Goal: Task Accomplishment & Management: Manage account settings

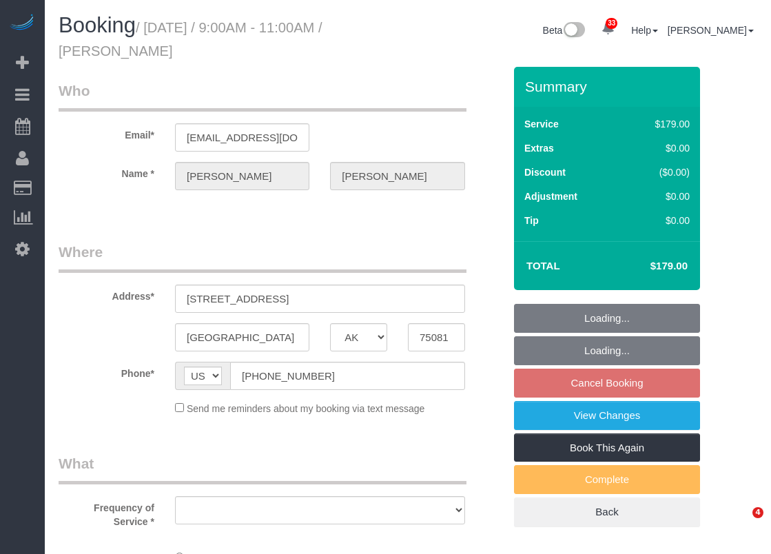
select select "[GEOGRAPHIC_DATA]"
select select "string:fspay-a85618d3-7ff7-402e-a838-d70c340bba98"
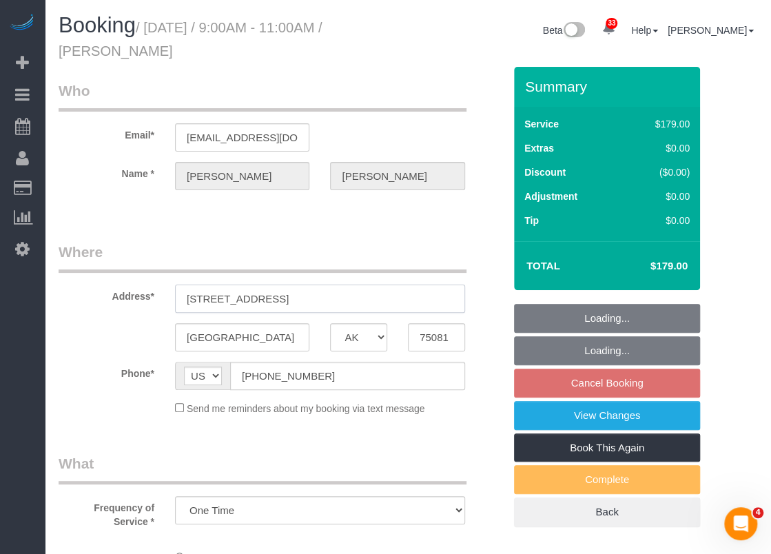
click at [321, 298] on input "[STREET_ADDRESS]" at bounding box center [320, 299] width 290 height 28
select select "object:3019"
select select "3"
click at [321, 298] on input "[STREET_ADDRESS]" at bounding box center [320, 299] width 290 height 28
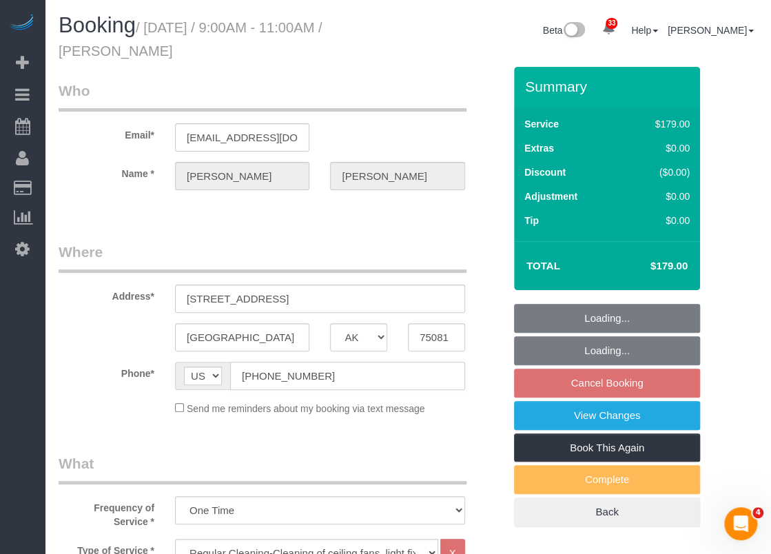
click at [350, 382] on input "[PHONE_NUMBER]" at bounding box center [347, 376] width 235 height 28
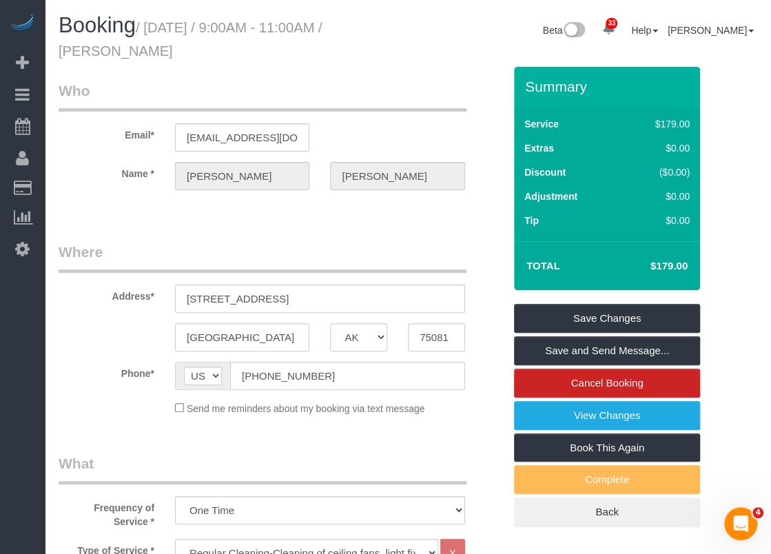
click at [322, 24] on small "/ [DATE] / 9:00AM - 11:00AM / [PERSON_NAME]" at bounding box center [191, 39] width 264 height 39
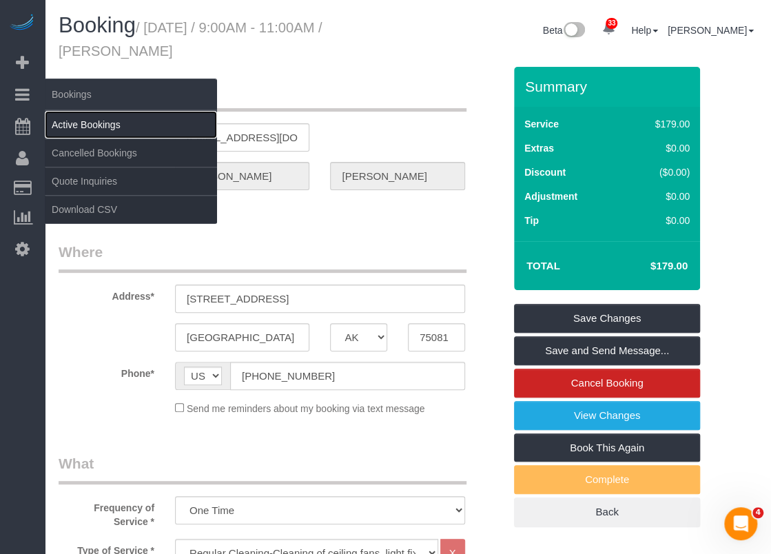
click at [59, 121] on link "Active Bookings" at bounding box center [131, 125] width 172 height 28
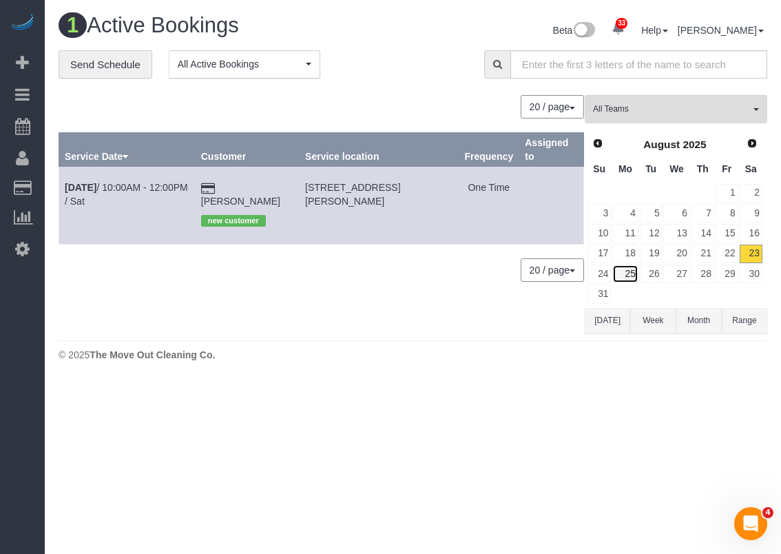
click at [628, 269] on link "25" at bounding box center [625, 274] width 25 height 19
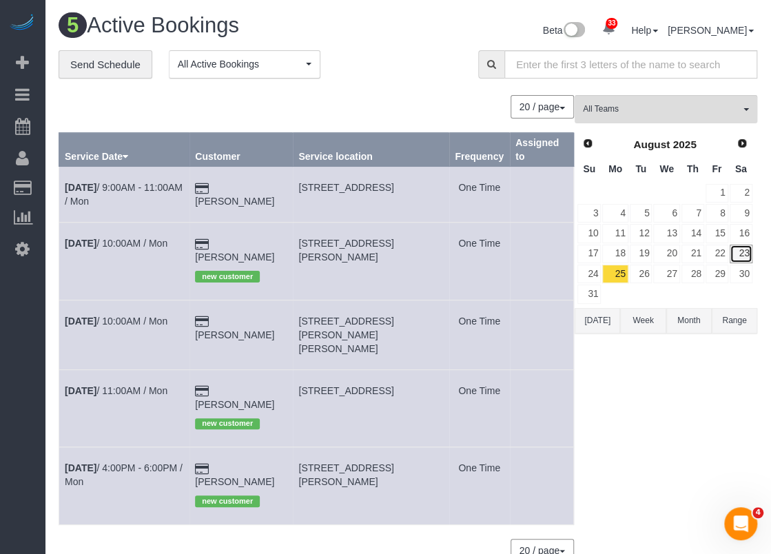
click at [737, 252] on link "23" at bounding box center [741, 254] width 23 height 19
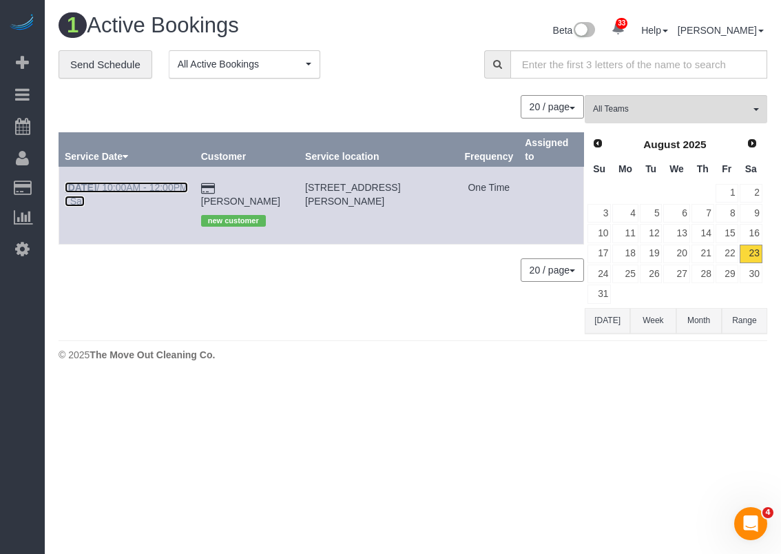
click at [158, 183] on link "[DATE] 10:00AM - 12:00PM / Sat" at bounding box center [126, 194] width 123 height 25
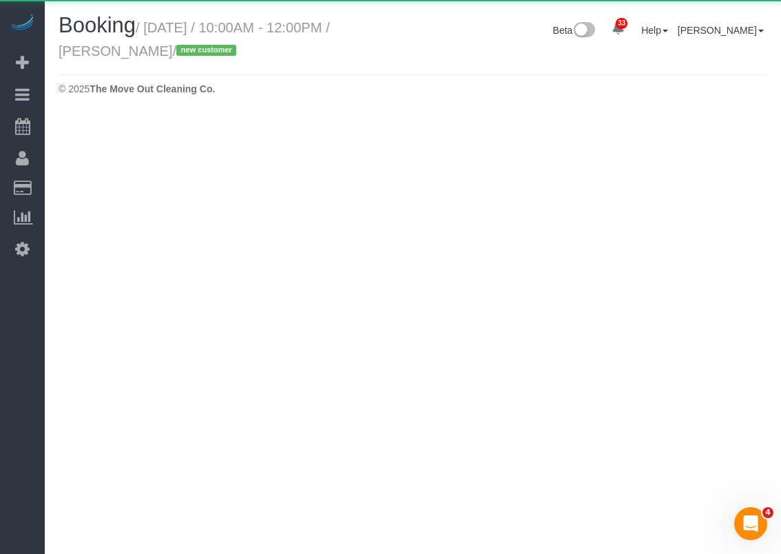
select select "[GEOGRAPHIC_DATA]"
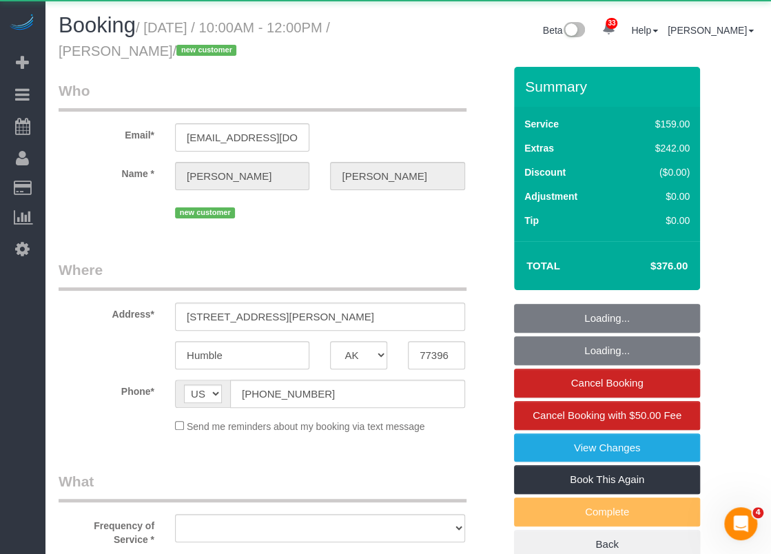
select select "string:fspay-1612162e-5ca9-4798-b4f1-1166011842cc"
select select "object:3794"
select select "spot97"
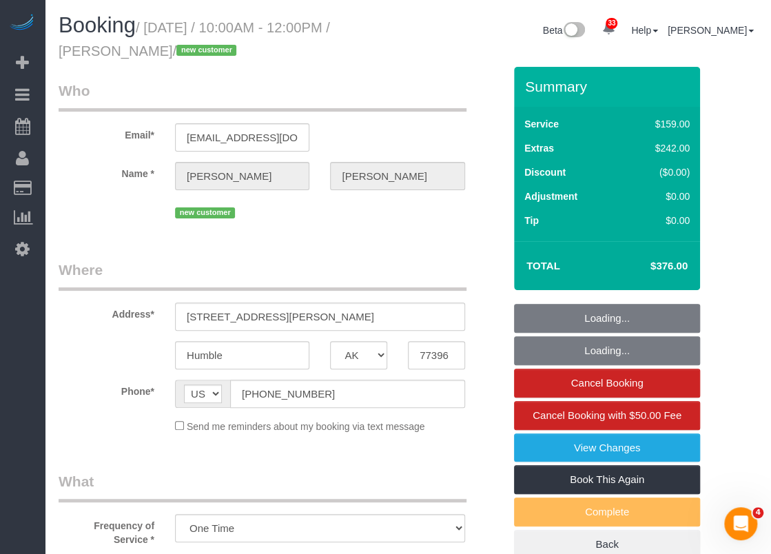
select select "object:3853"
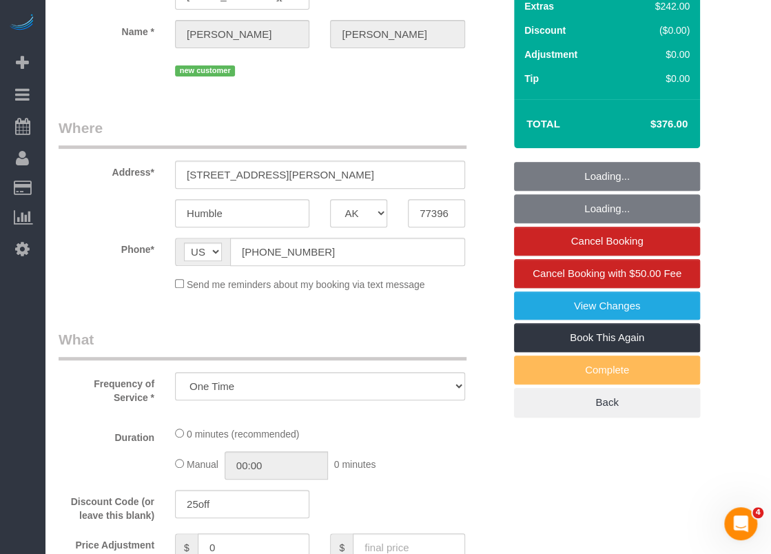
select select "3"
